Goal: Find specific page/section: Find specific page/section

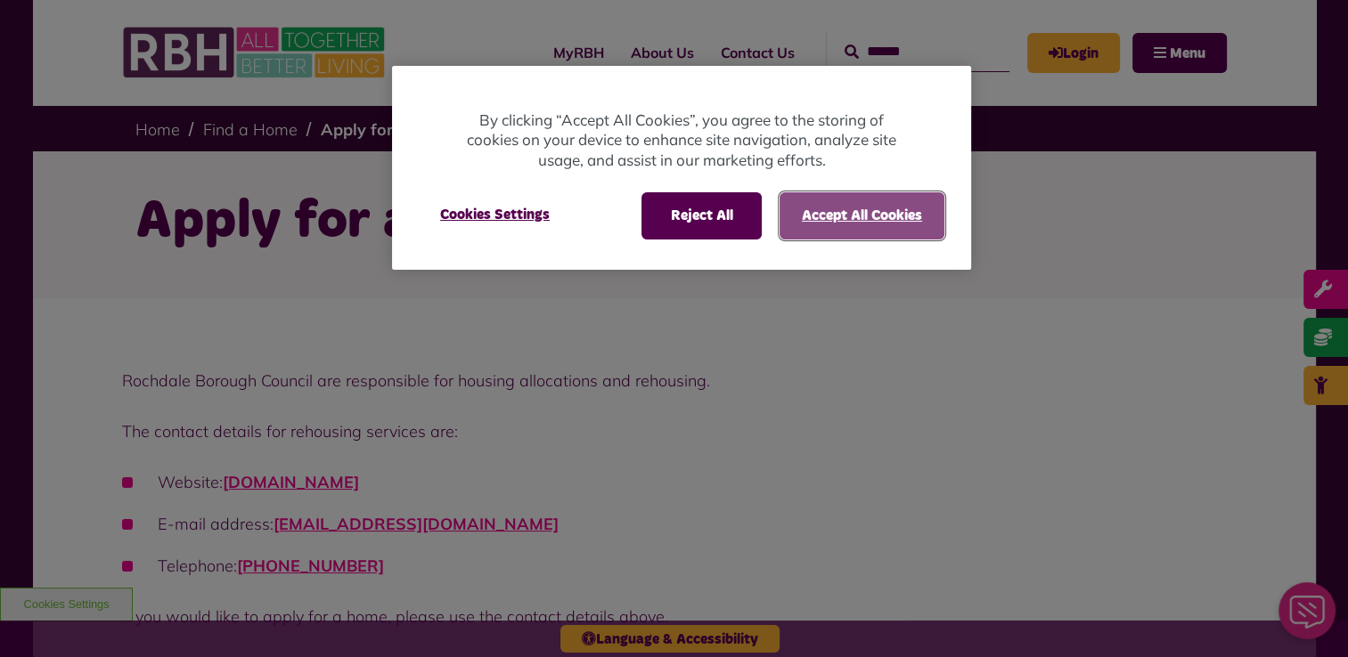
click at [902, 211] on button "Accept All Cookies" at bounding box center [861, 215] width 165 height 46
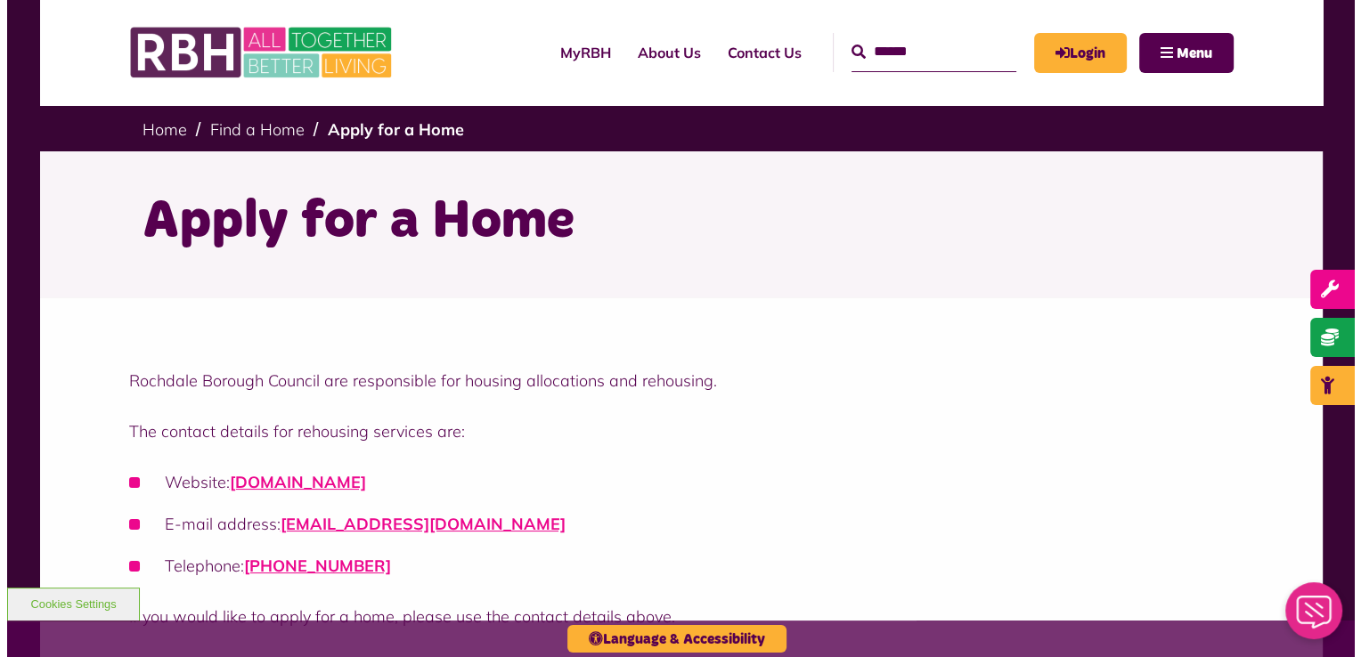
scroll to position [543, 0]
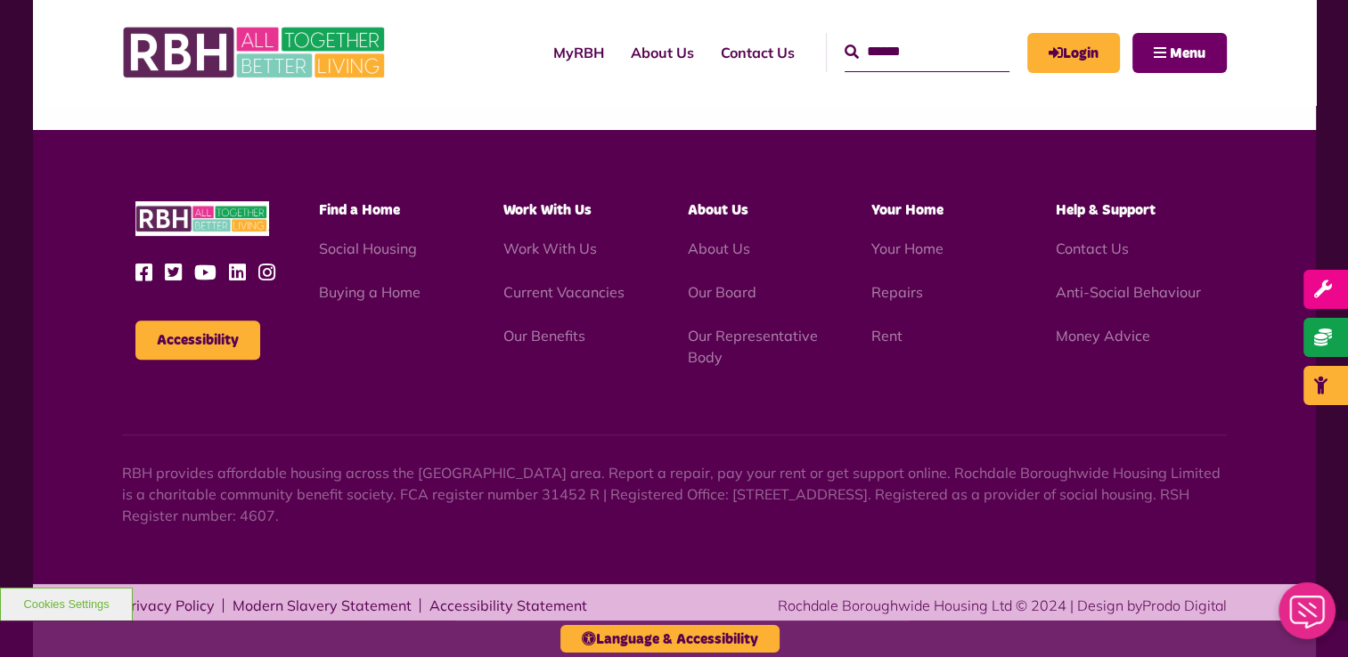
click at [1160, 52] on button "Menu" at bounding box center [1179, 53] width 94 height 40
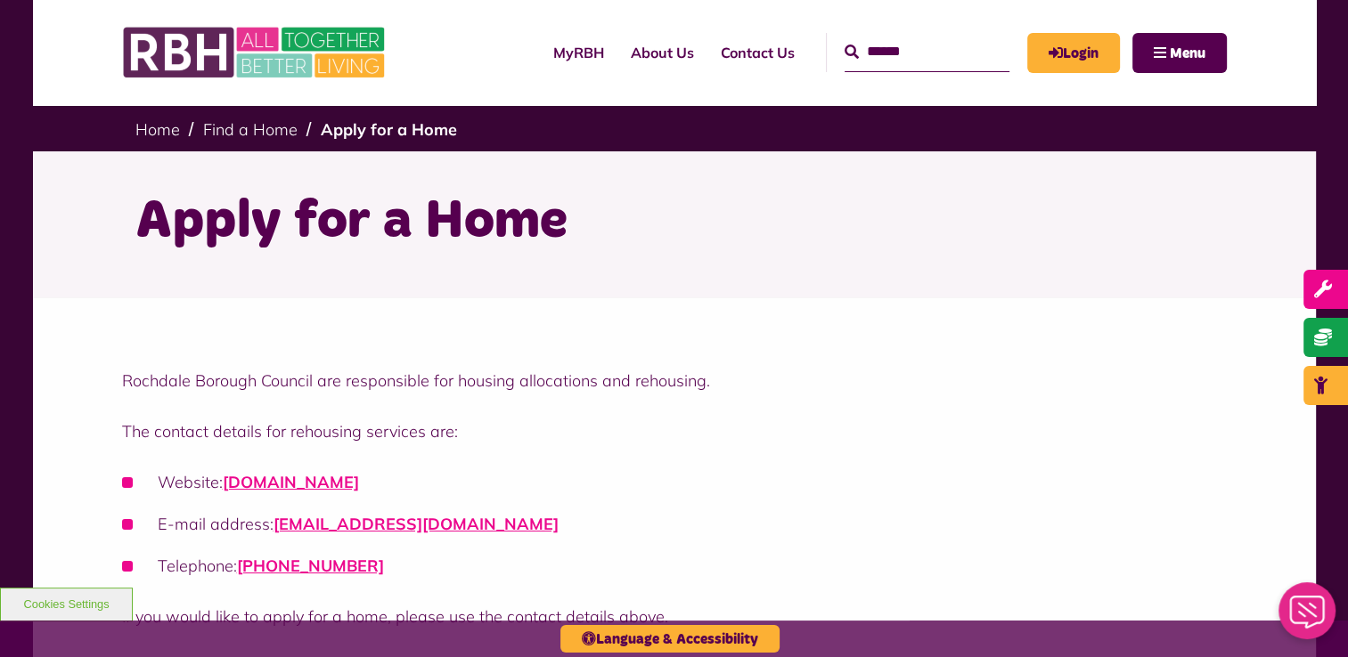
scroll to position [543, 0]
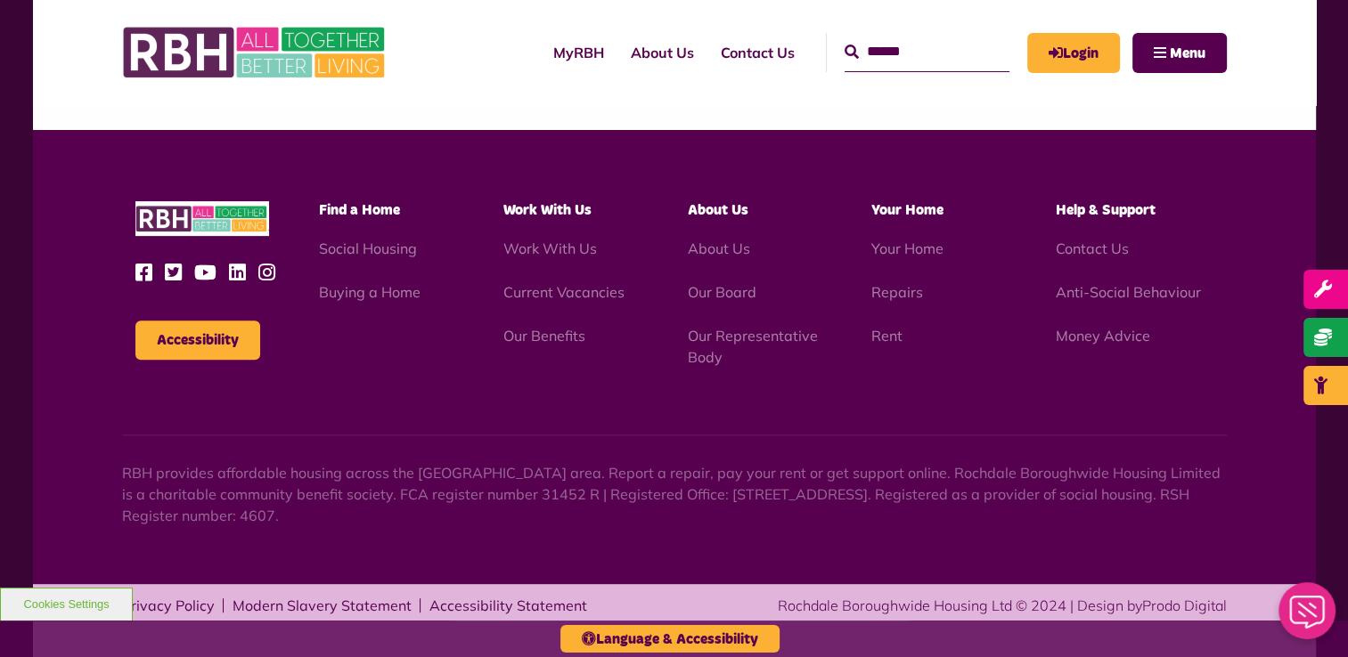
click at [1347, 227] on div "Rochdale Borough Council are responsible for housing allocations and rehousing.…" at bounding box center [674, 206] width 1348 height 904
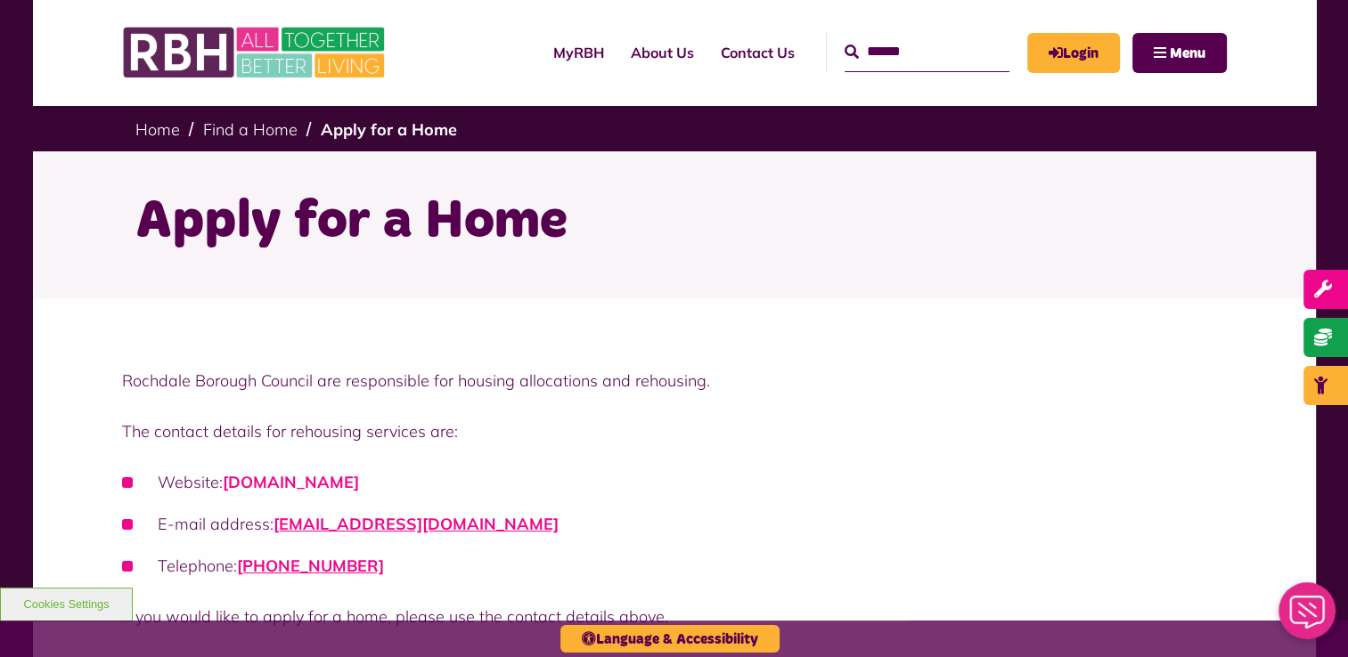
click at [359, 487] on link "[DOMAIN_NAME]" at bounding box center [291, 482] width 136 height 20
